Goal: Information Seeking & Learning: Learn about a topic

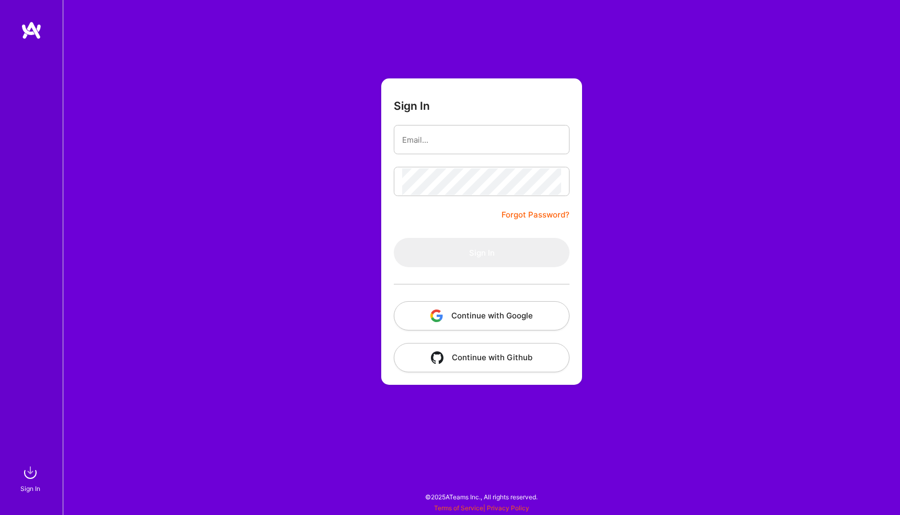
type input "[EMAIL_ADDRESS][DOMAIN_NAME]"
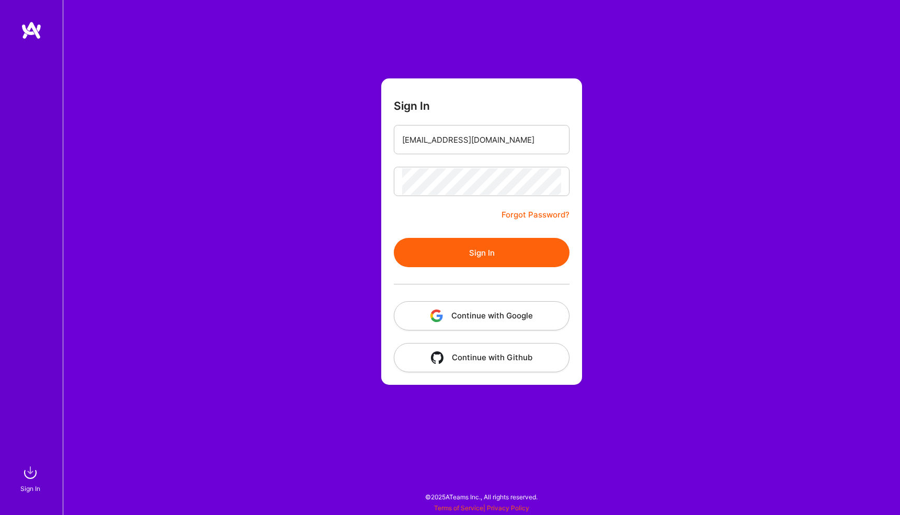
click at [466, 256] on button "Sign In" at bounding box center [482, 252] width 176 height 29
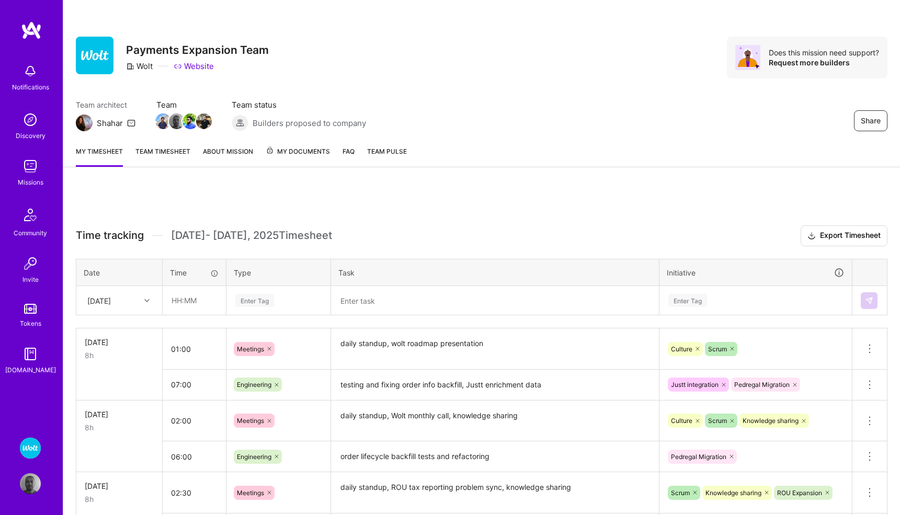
click at [28, 165] on img at bounding box center [30, 166] width 21 height 21
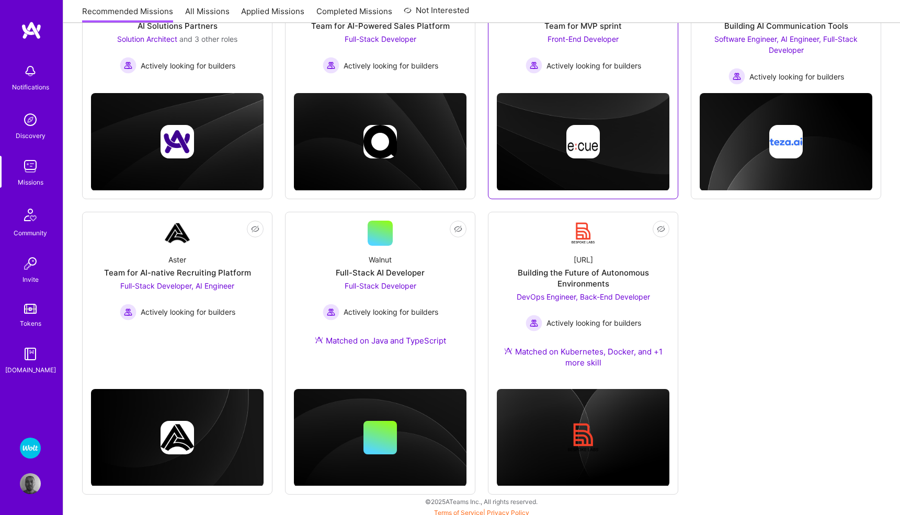
scroll to position [212, 0]
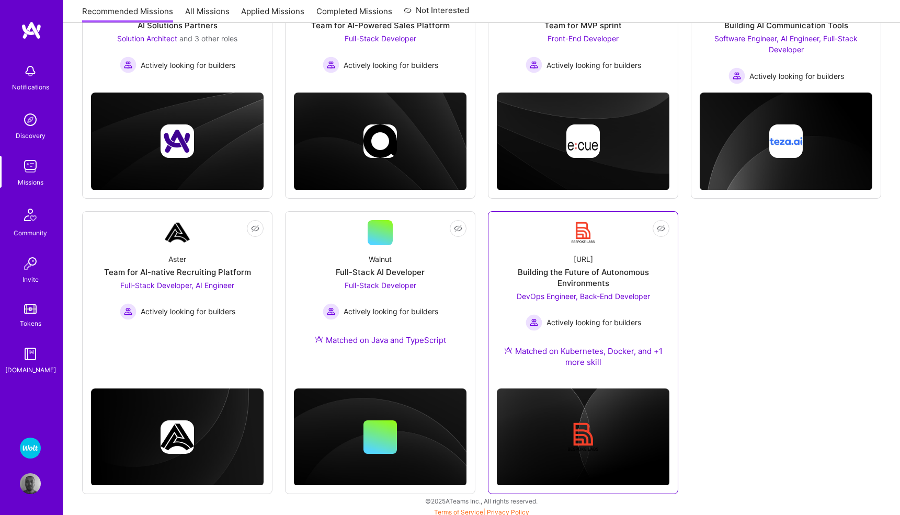
click at [643, 296] on span "DevOps Engineer, Back-End Developer" at bounding box center [583, 296] width 133 height 9
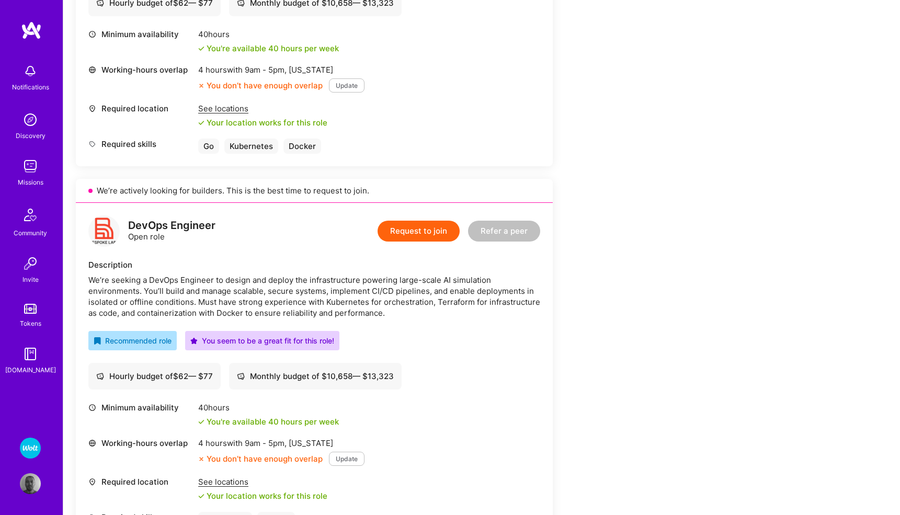
scroll to position [417, 0]
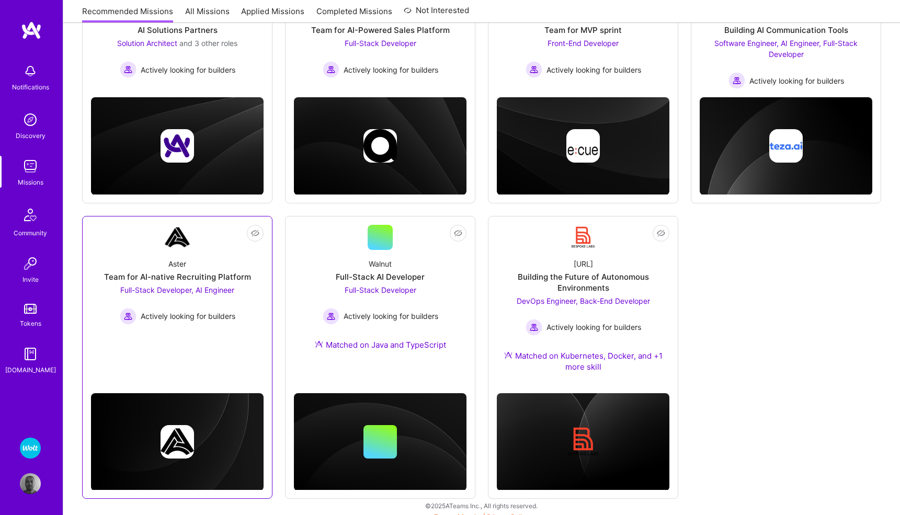
scroll to position [216, 0]
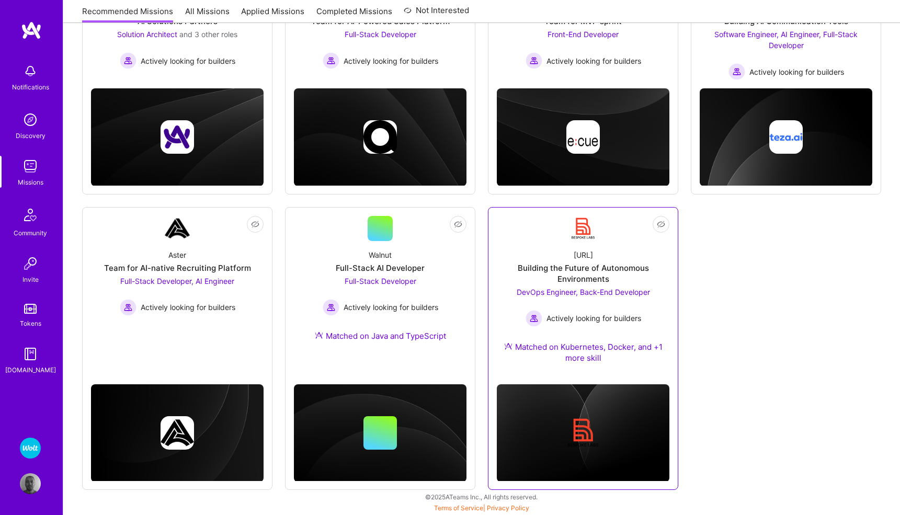
click at [638, 290] on span "DevOps Engineer, Back-End Developer" at bounding box center [583, 292] width 133 height 9
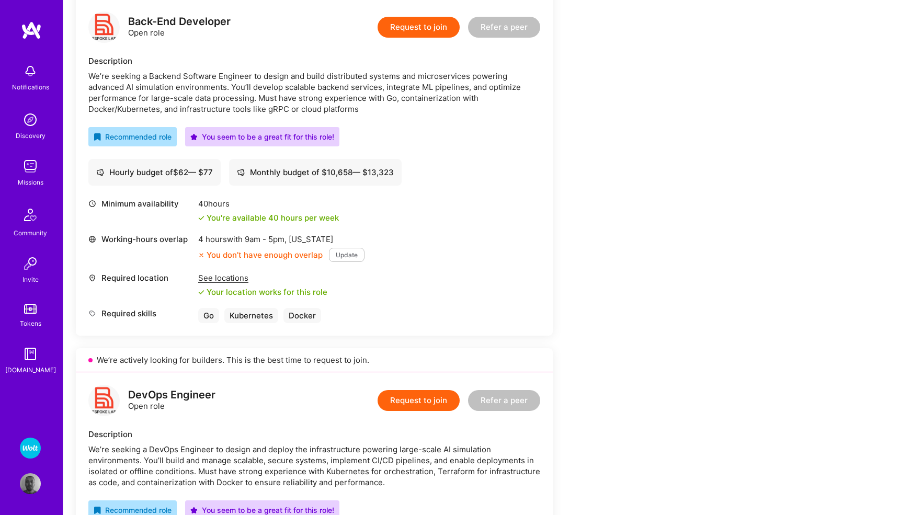
scroll to position [209, 0]
